Goal: Transaction & Acquisition: Purchase product/service

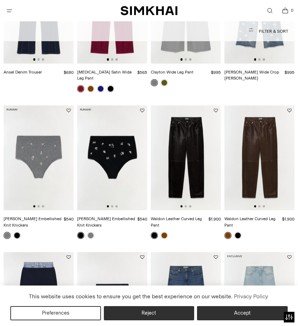
scroll to position [284, 0]
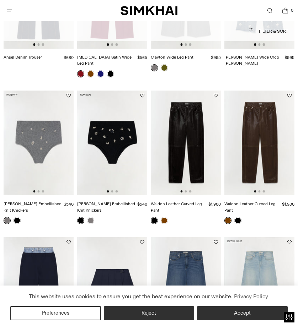
click at [167, 105] on img at bounding box center [186, 143] width 70 height 105
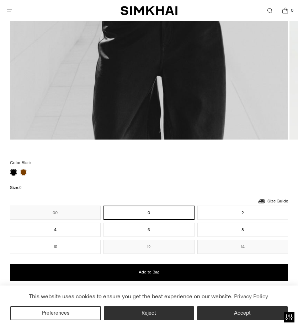
scroll to position [142, 0]
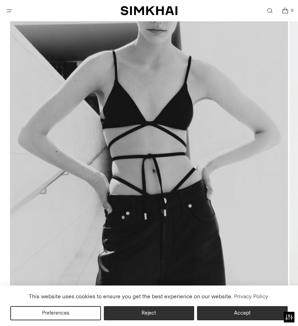
click at [174, 132] on img at bounding box center [149, 144] width 278 height 417
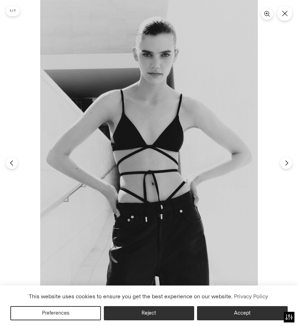
click at [291, 168] on div at bounding box center [149, 163] width 298 height 326
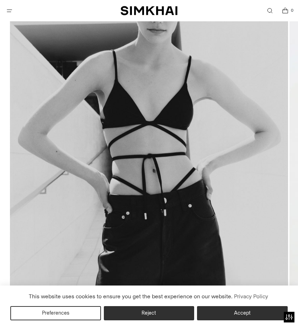
click at [289, 164] on section "1 / 7" at bounding box center [149, 163] width 298 height 326
click at [278, 160] on img at bounding box center [149, 144] width 278 height 417
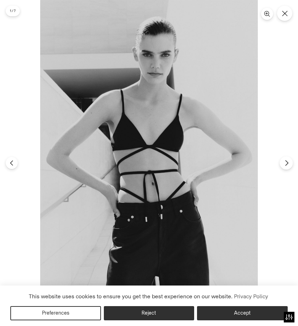
click at [284, 162] on icon "Next" at bounding box center [286, 163] width 6 height 6
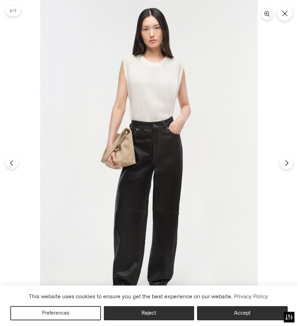
click at [284, 162] on icon "Next" at bounding box center [286, 163] width 6 height 6
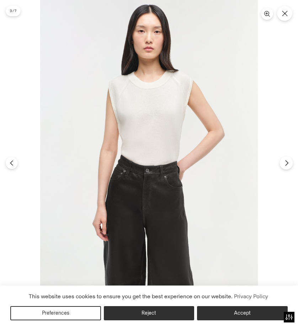
click at [284, 162] on icon "Next" at bounding box center [286, 163] width 6 height 6
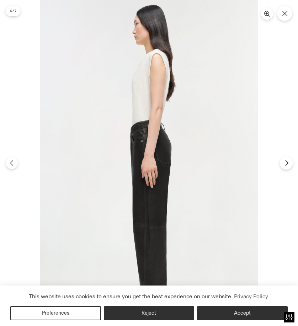
click at [284, 162] on icon "Next" at bounding box center [286, 163] width 6 height 6
